Goal: Task Accomplishment & Management: Use online tool/utility

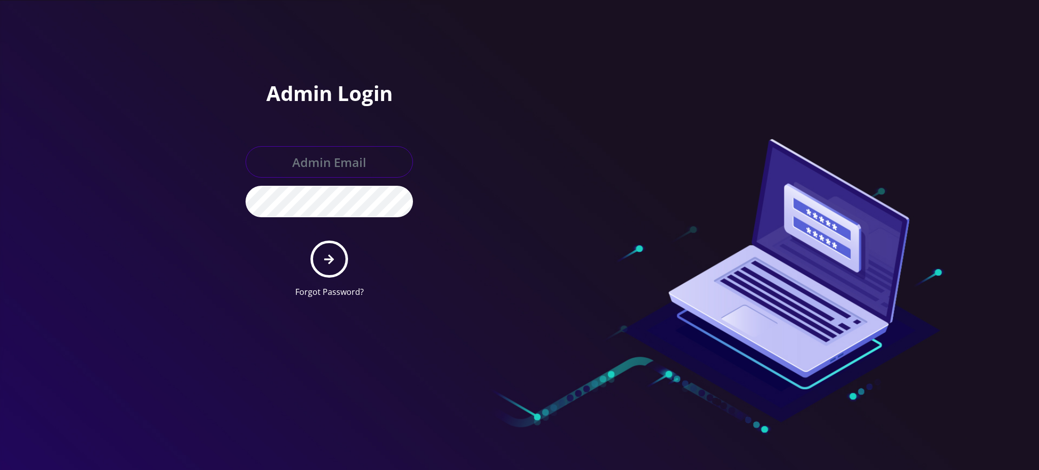
type input "rochelle@teltik.com"
click at [333, 260] on icon "submit" at bounding box center [329, 259] width 10 height 11
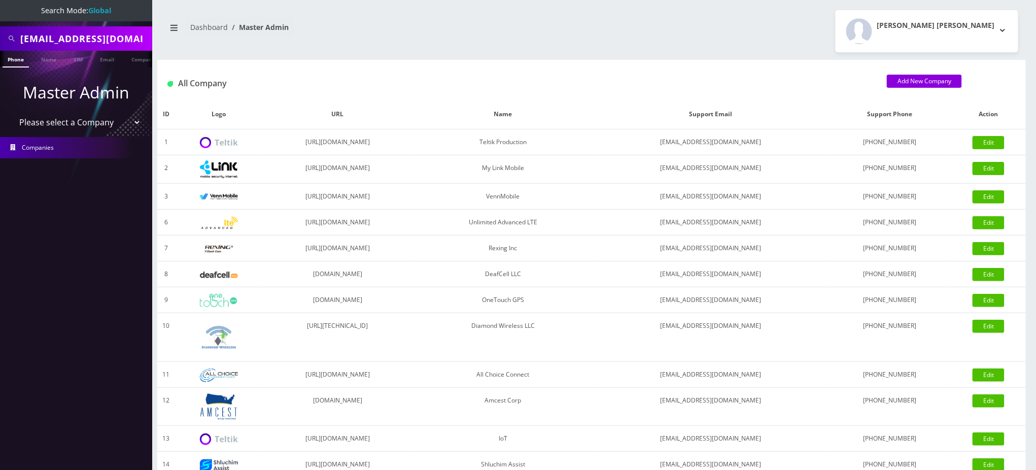
click at [297, 66] on div "All Company Add New Company" at bounding box center [591, 80] width 868 height 40
click at [104, 33] on input "frangindoff@gmail.com" at bounding box center [84, 38] width 129 height 19
click at [83, 32] on input "text" at bounding box center [84, 38] width 129 height 19
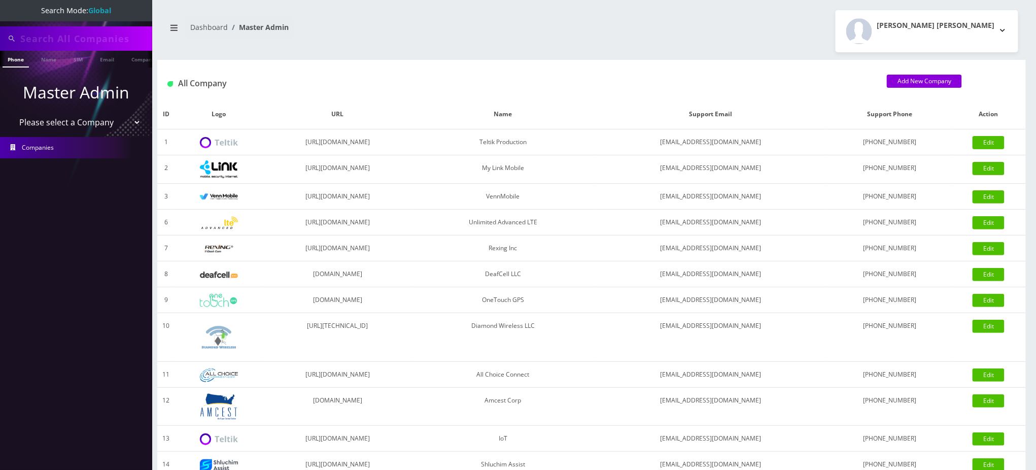
paste input "9294755982"
type input "9294755982"
click at [18, 58] on link "Phone" at bounding box center [16, 59] width 26 height 17
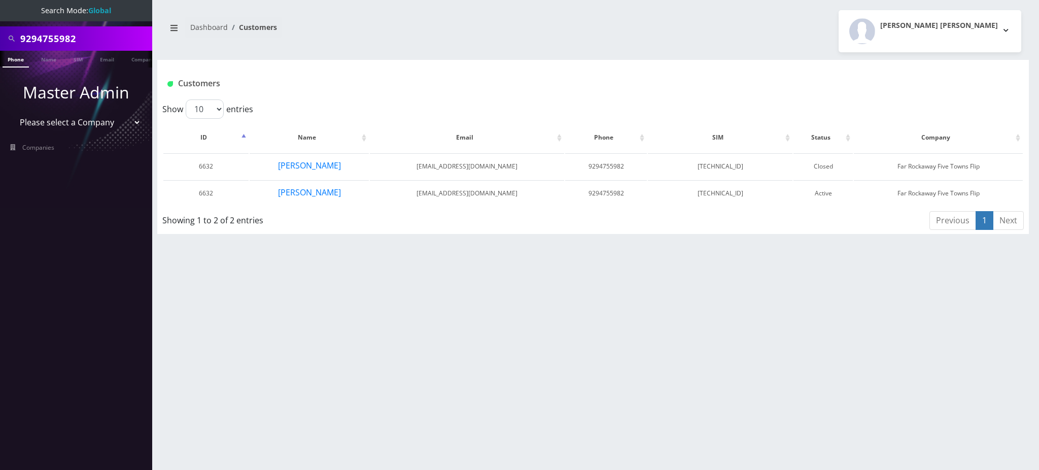
drag, startPoint x: 37, startPoint y: 38, endPoint x: 148, endPoint y: 34, distance: 111.1
click at [148, 34] on div "9294755982" at bounding box center [76, 38] width 152 height 24
type input "9295859928"
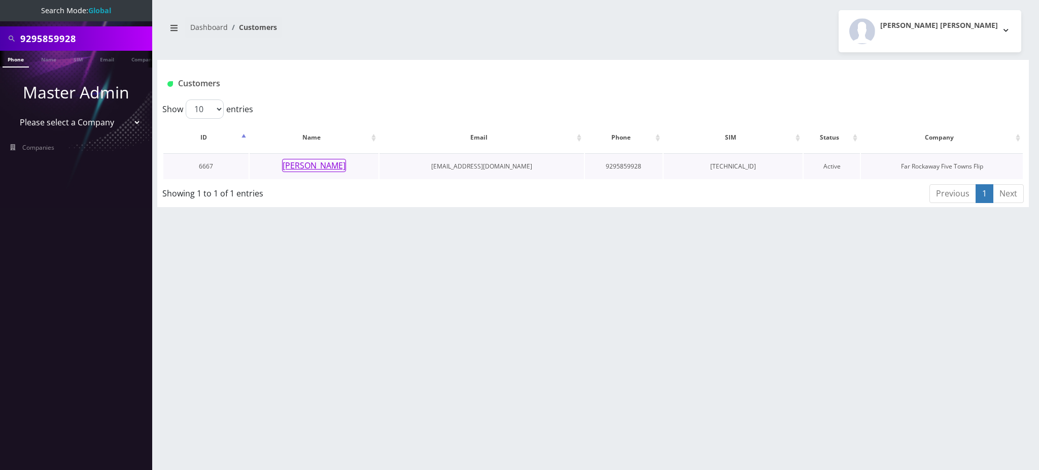
click at [304, 163] on button "[PERSON_NAME]" at bounding box center [314, 165] width 64 height 13
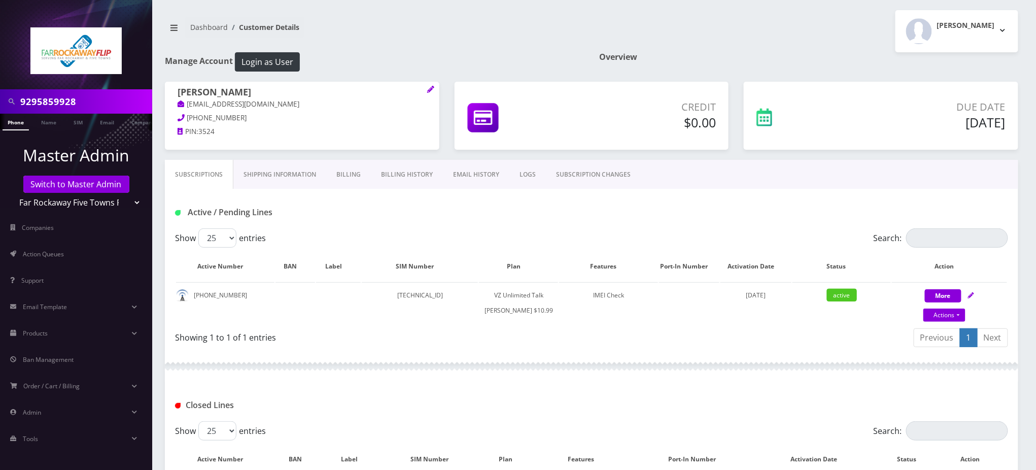
drag, startPoint x: 80, startPoint y: 96, endPoint x: 0, endPoint y: 86, distance: 80.2
click at [0, 92] on div "9295859928" at bounding box center [76, 101] width 152 height 24
click at [505, 45] on nav "Dashboard Customer Details" at bounding box center [374, 31] width 419 height 29
